Goal: Navigation & Orientation: Go to known website

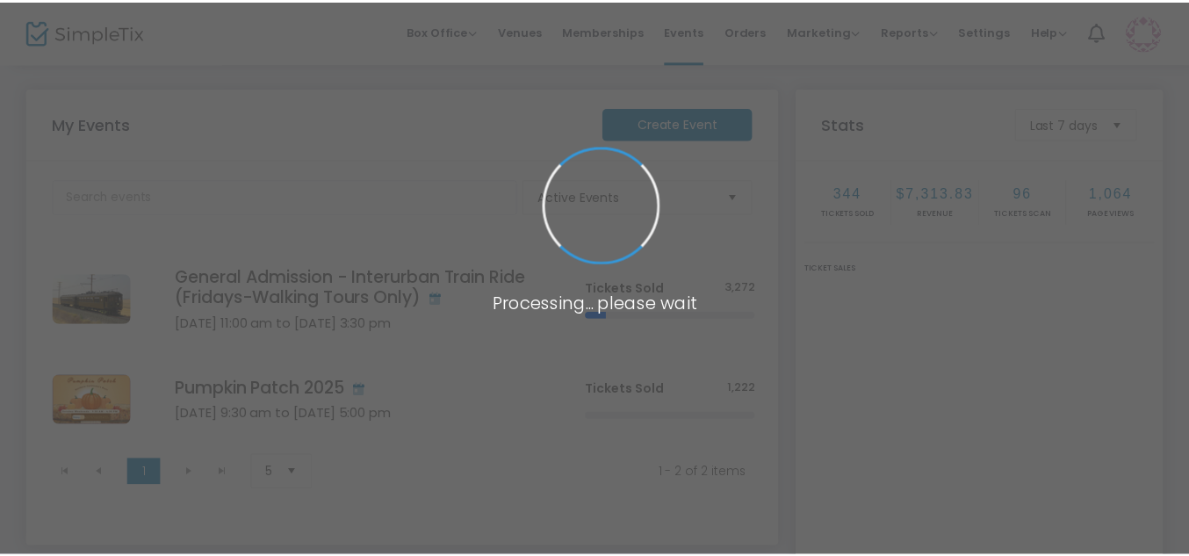
scroll to position [182, 0]
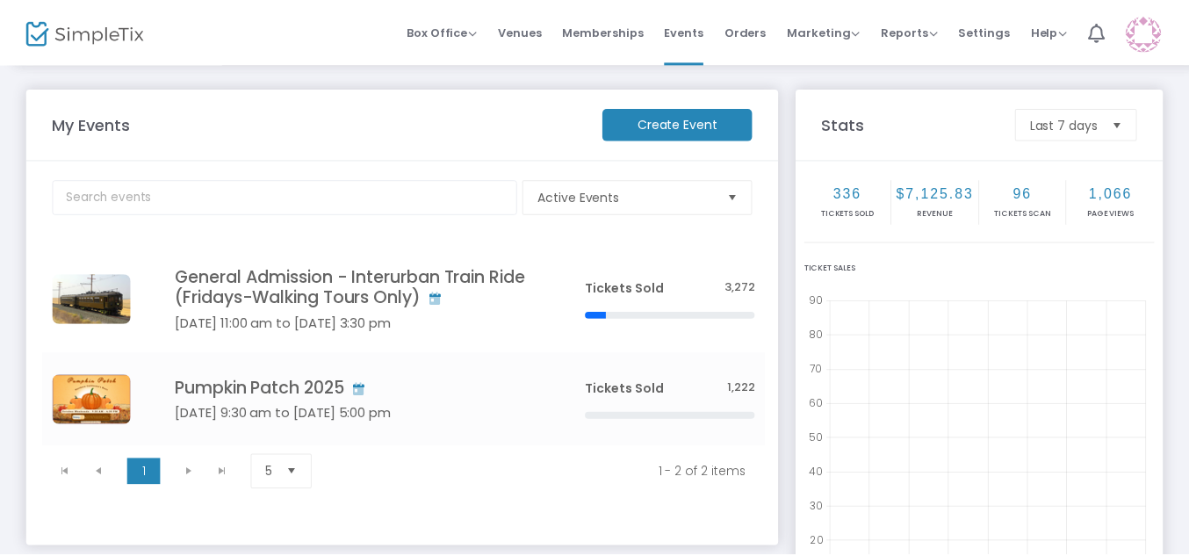
scroll to position [182, 0]
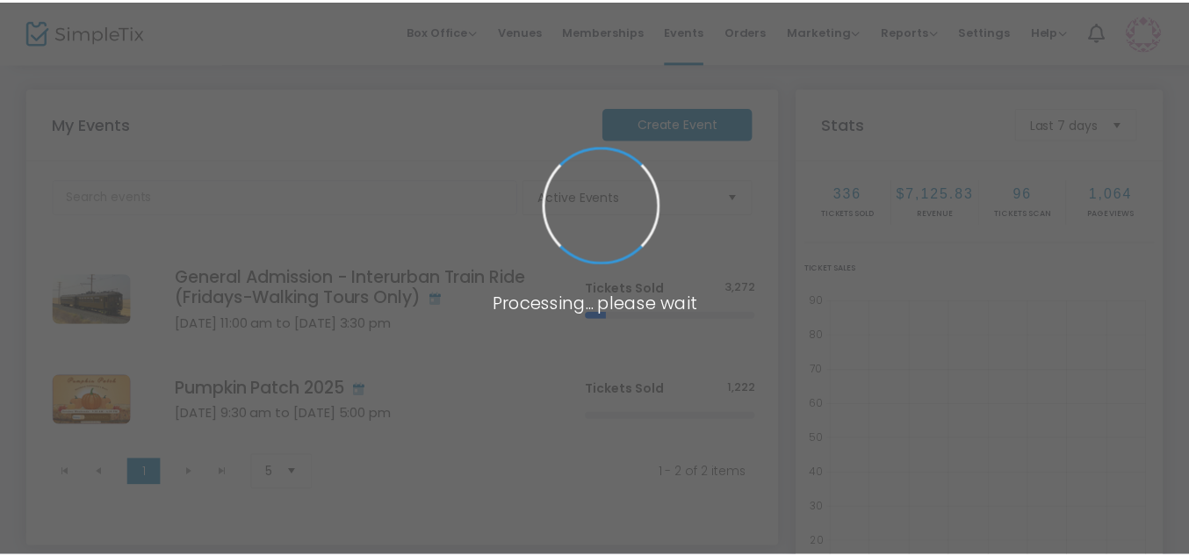
scroll to position [182, 0]
